Goal: Check status

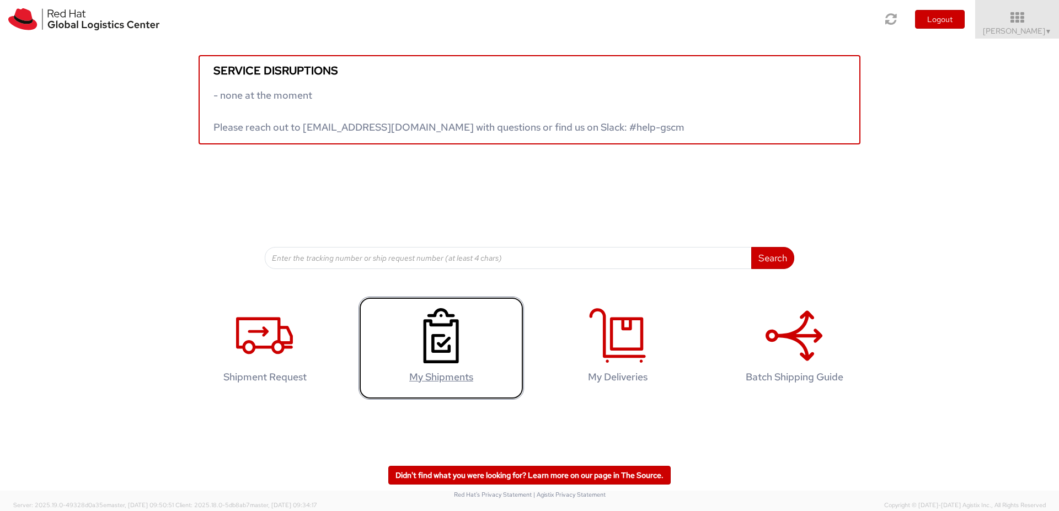
click at [459, 347] on icon at bounding box center [440, 335] width 57 height 55
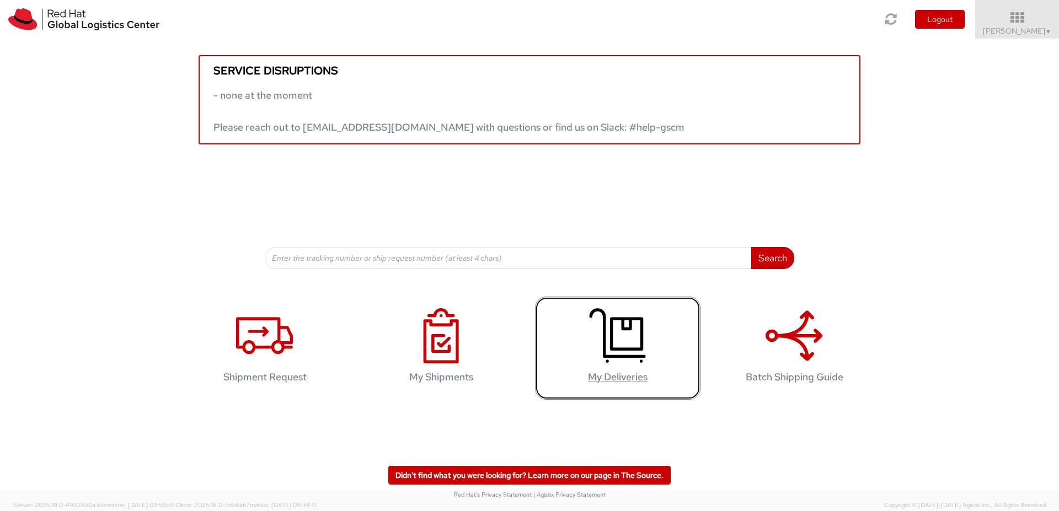
click at [612, 362] on icon at bounding box center [617, 335] width 57 height 55
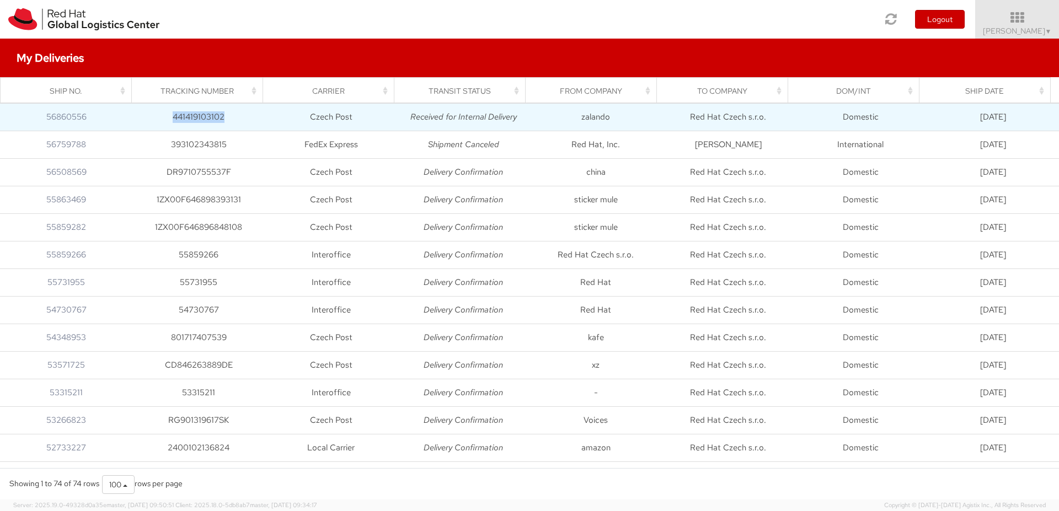
drag, startPoint x: 173, startPoint y: 116, endPoint x: 270, endPoint y: 110, distance: 97.7
click at [270, 110] on tr "56860556 441419103102 Czech Post Received for Internal Delivery zalando Red Hat…" at bounding box center [529, 117] width 1059 height 28
click at [61, 114] on link "56860556" at bounding box center [66, 116] width 40 height 11
